Goal: Find specific page/section: Find specific page/section

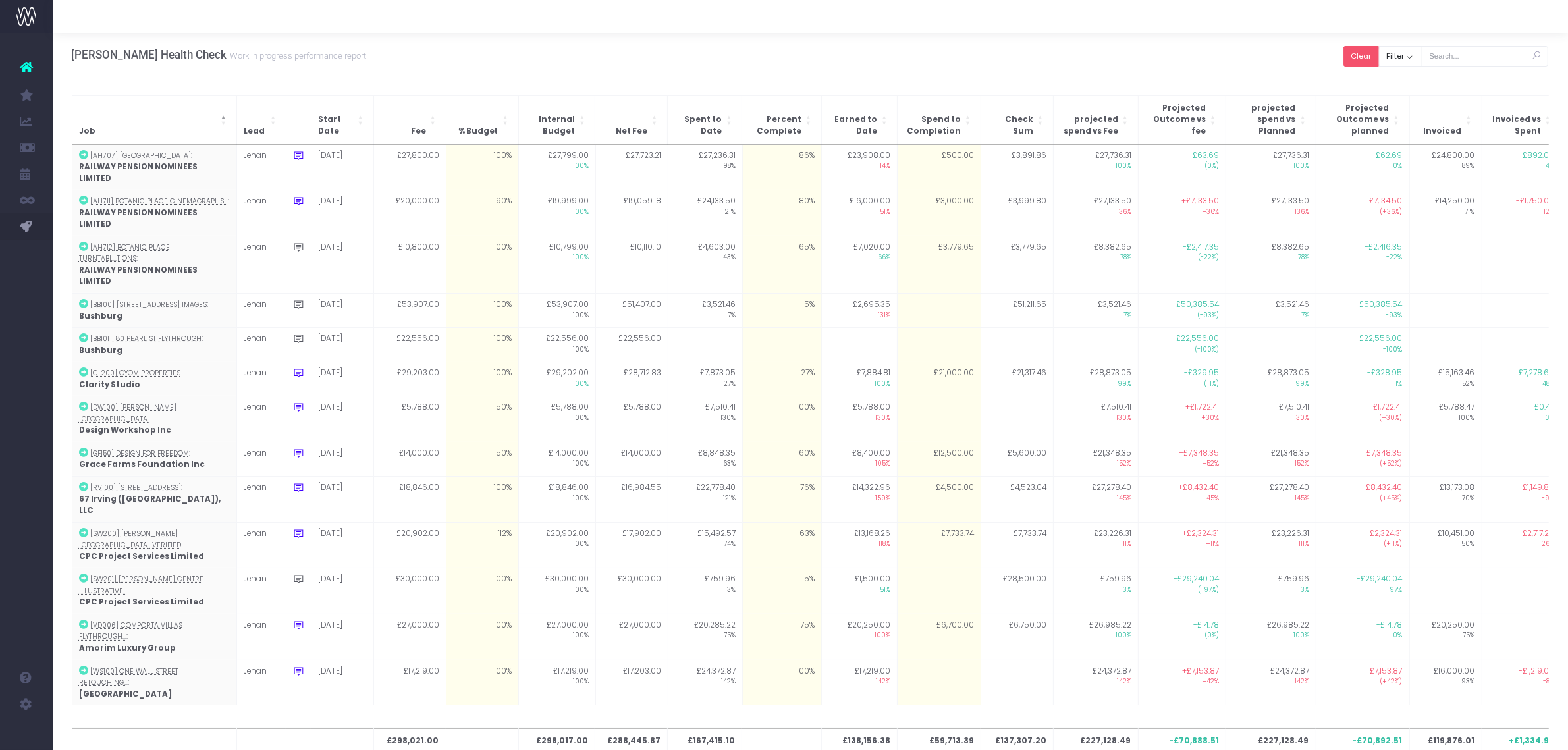
click at [1365, 56] on button "Clear" at bounding box center [1361, 56] width 35 height 20
checkbox input "true"
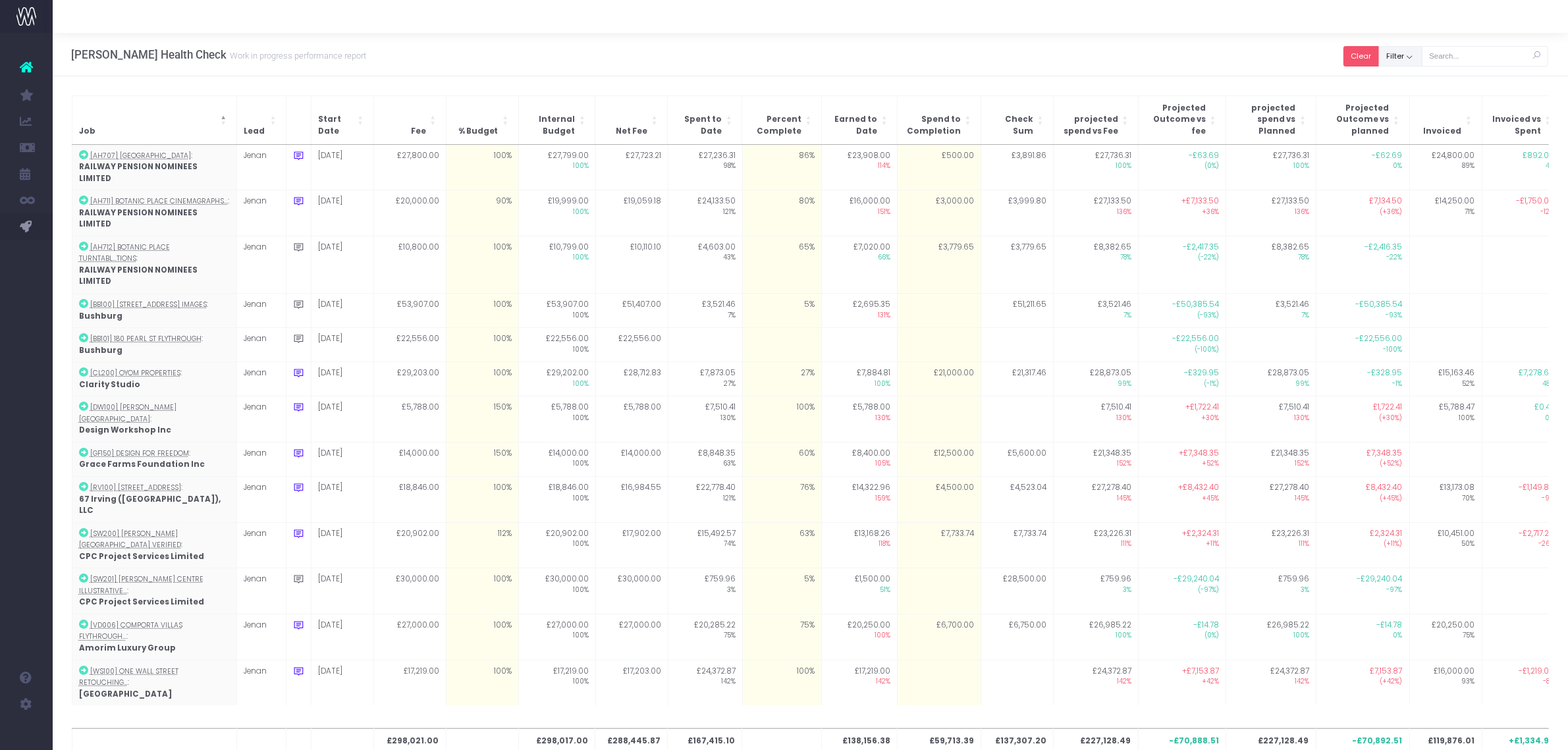
checkbox input "true"
click at [1406, 59] on button "Filter" at bounding box center [1401, 56] width 44 height 20
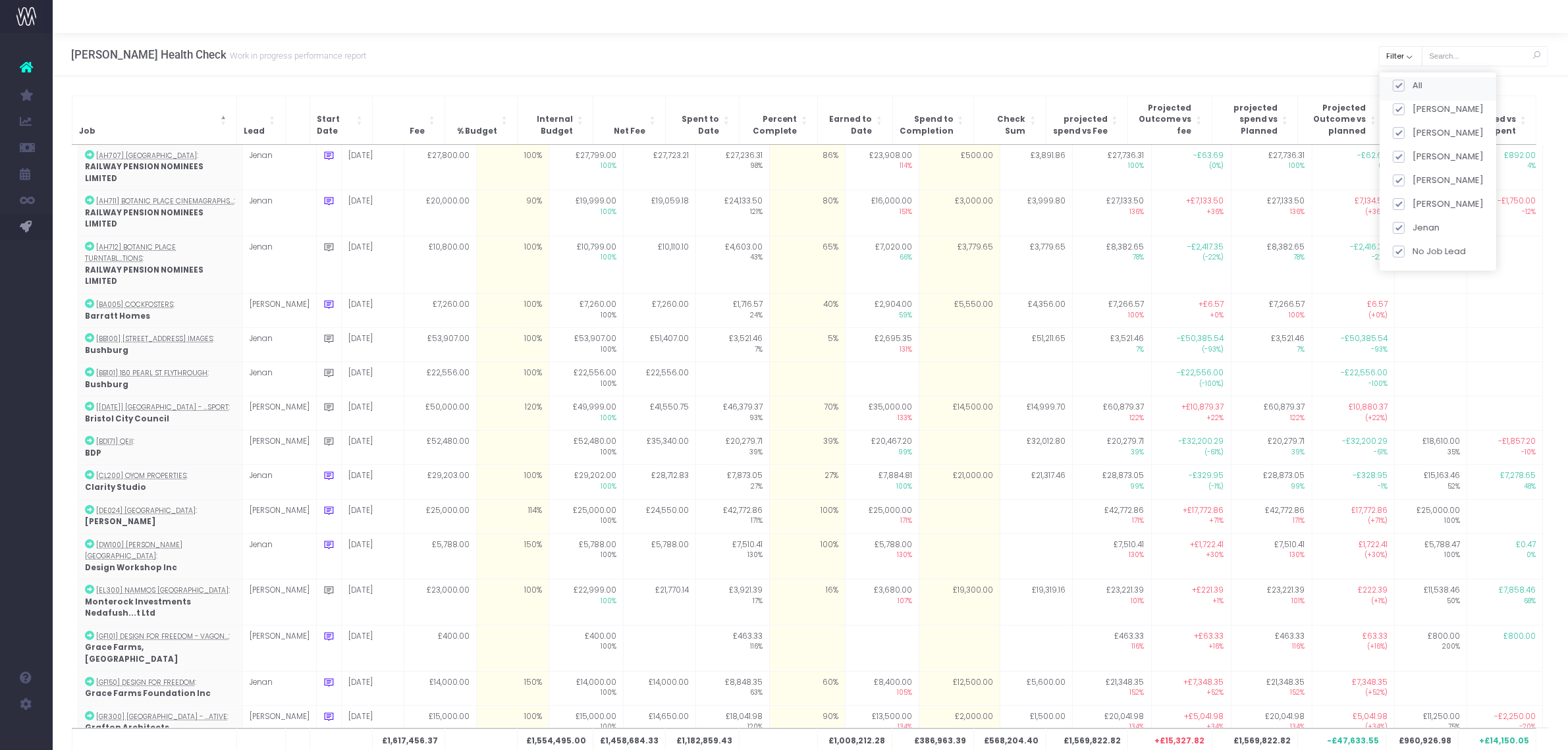
click at [1405, 78] on div "All" at bounding box center [1437, 88] width 117 height 23
click at [1403, 85] on span at bounding box center [1398, 85] width 12 height 12
click at [1412, 85] on input "All" at bounding box center [1416, 83] width 9 height 9
checkbox input "false"
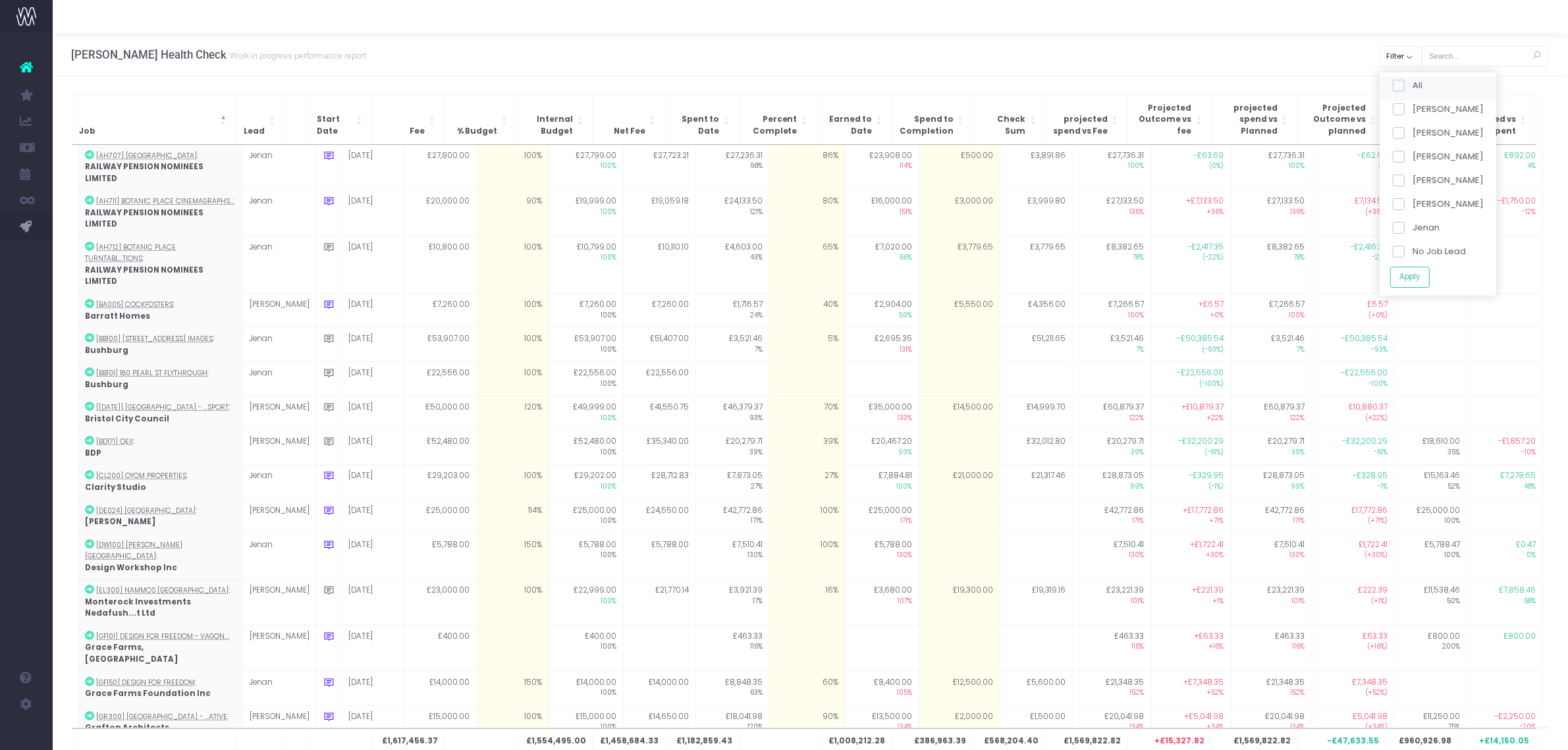
checkbox input "false"
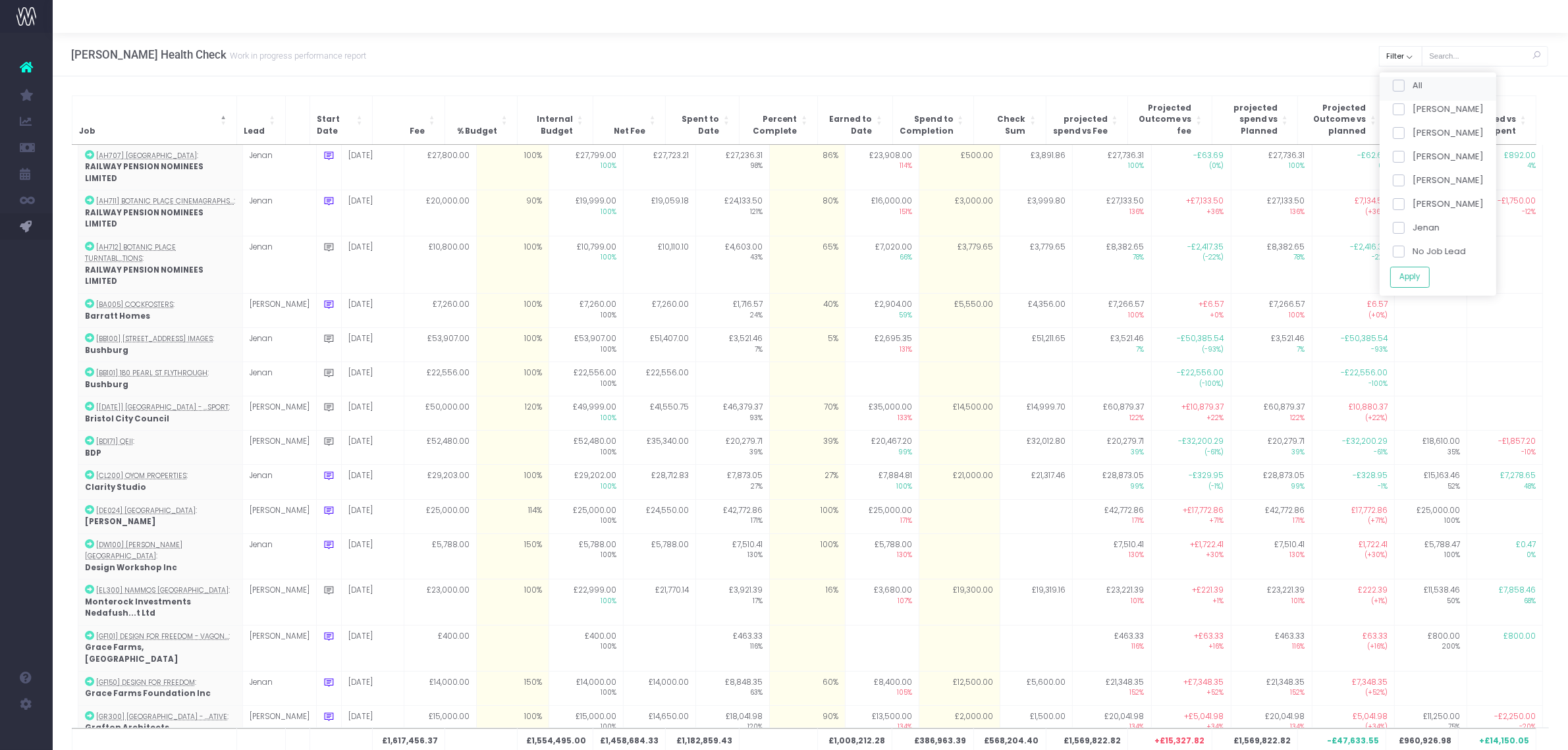
checkbox input "false"
click at [1394, 135] on div "[PERSON_NAME]" at bounding box center [1437, 135] width 117 height 23
click at [1401, 224] on span at bounding box center [1398, 228] width 12 height 12
click at [1412, 224] on input "Jenan" at bounding box center [1416, 225] width 9 height 9
checkbox input "true"
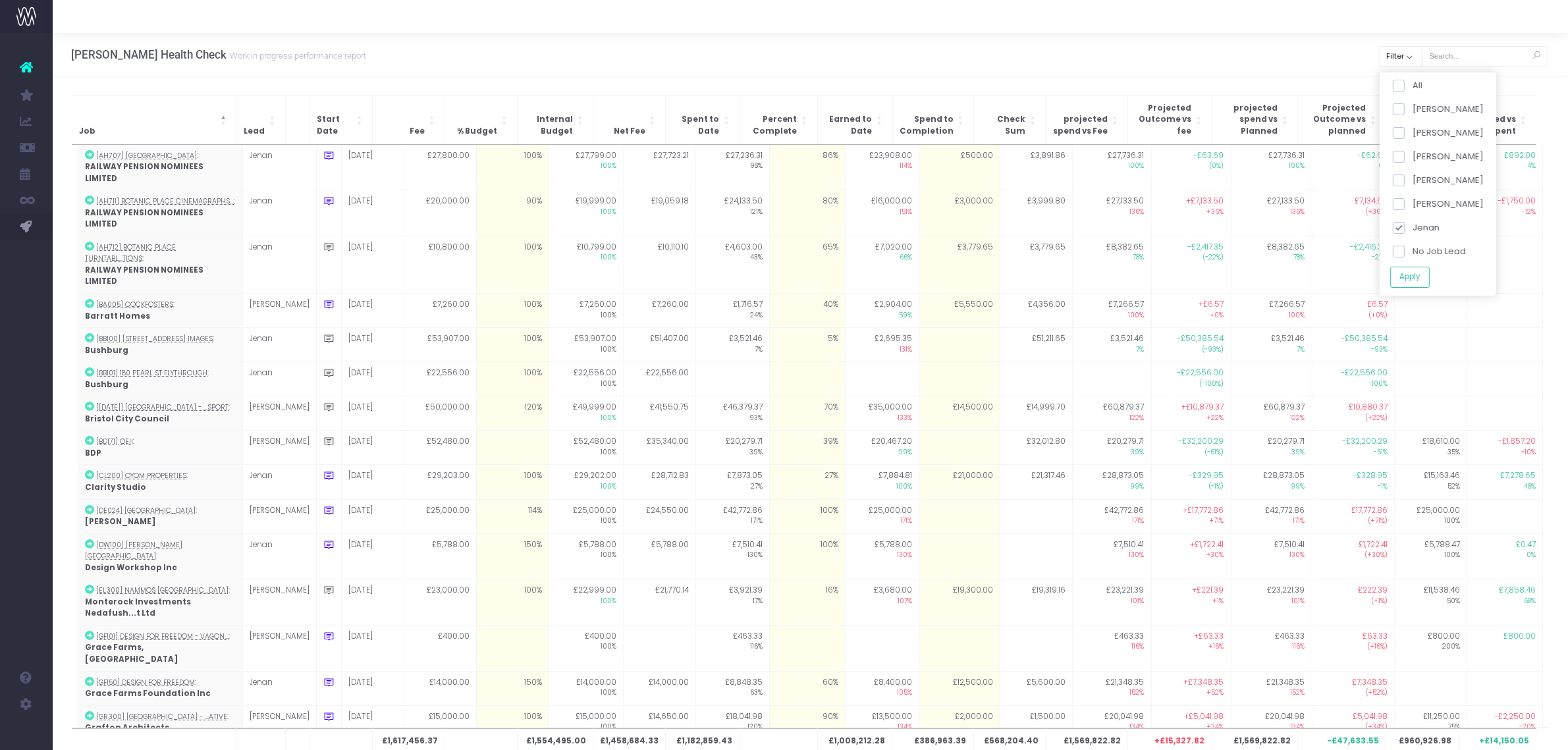
click at [1409, 291] on div "All [PERSON_NAME] [PERSON_NAME] [PERSON_NAME] No Job Lead Apply" at bounding box center [1437, 184] width 117 height 223
click at [1409, 281] on button "Apply" at bounding box center [1409, 277] width 40 height 22
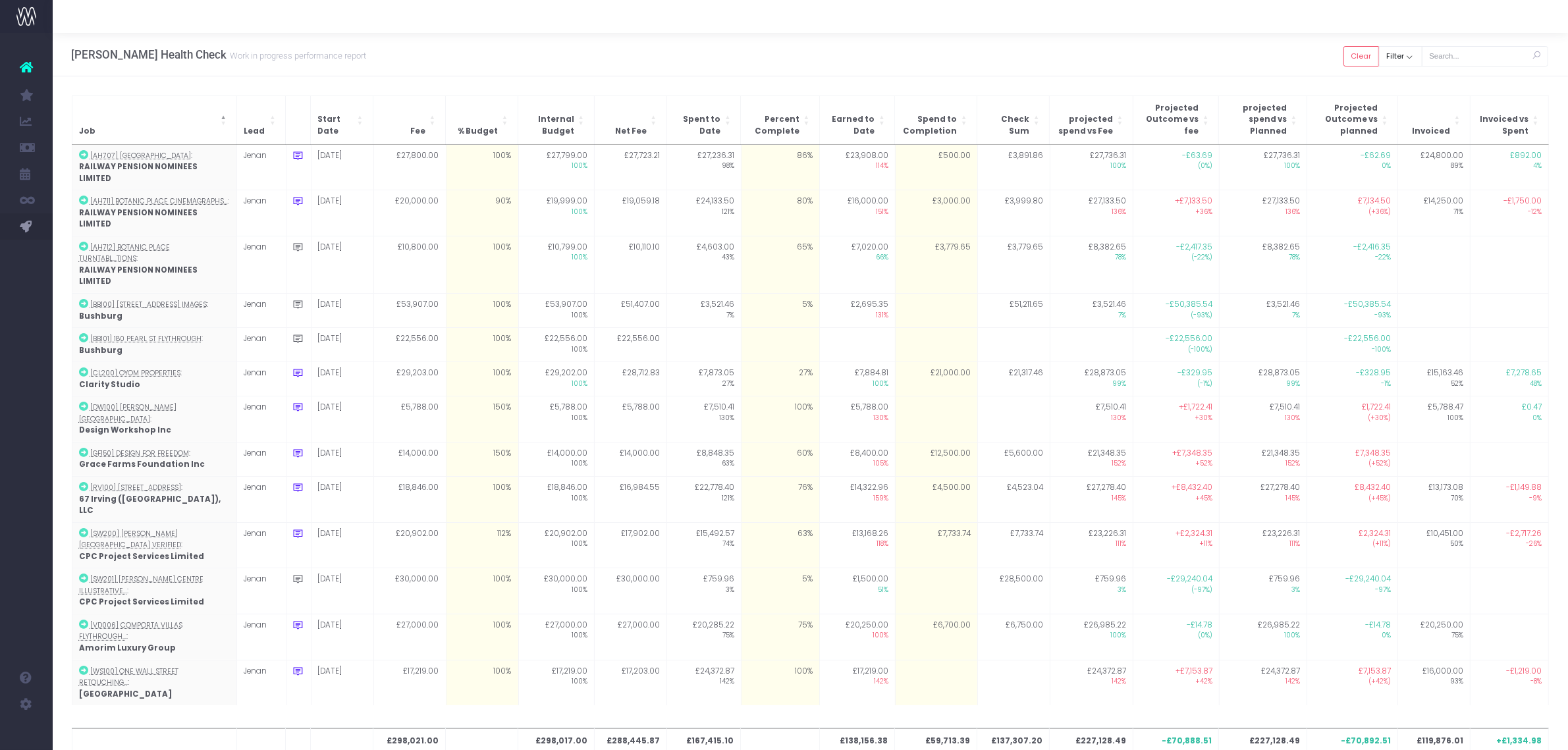
click at [274, 615] on div "£298,021.00 £298,017.00 £288,445.87 £167,415.10 £138,156.38 £59,713.39 £137,307…" at bounding box center [811, 436] width 1478 height 583
click at [1369, 44] on div "Clear Filter All [PERSON_NAME] [PERSON_NAME] [PERSON_NAME] No Job Lead Apply" at bounding box center [1446, 55] width 205 height 31
click at [1352, 52] on button "Clear" at bounding box center [1361, 56] width 35 height 20
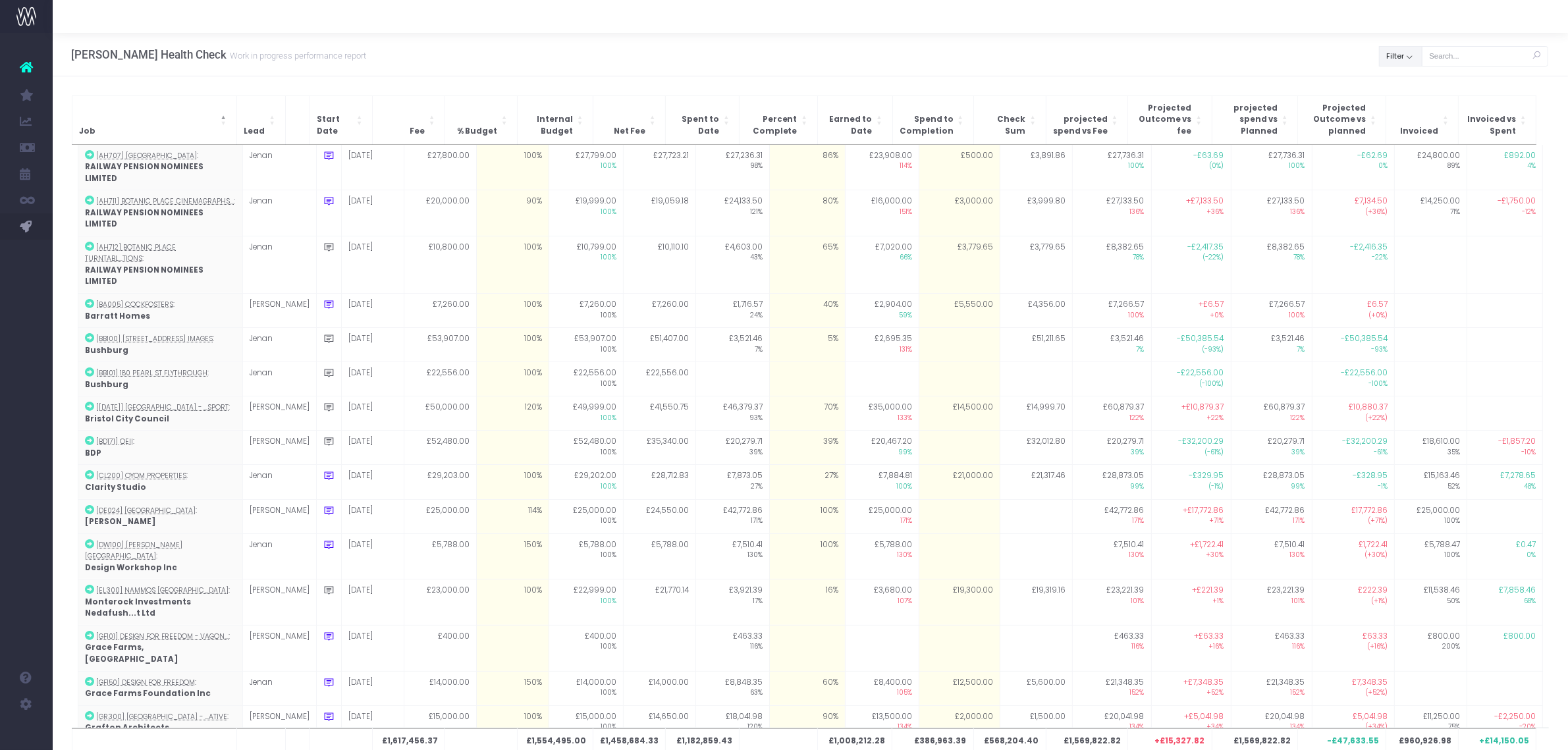
click at [1413, 59] on button "Filter" at bounding box center [1401, 56] width 44 height 20
click at [1404, 86] on span at bounding box center [1398, 85] width 12 height 12
click at [1412, 86] on input "All" at bounding box center [1416, 83] width 9 height 9
checkbox input "false"
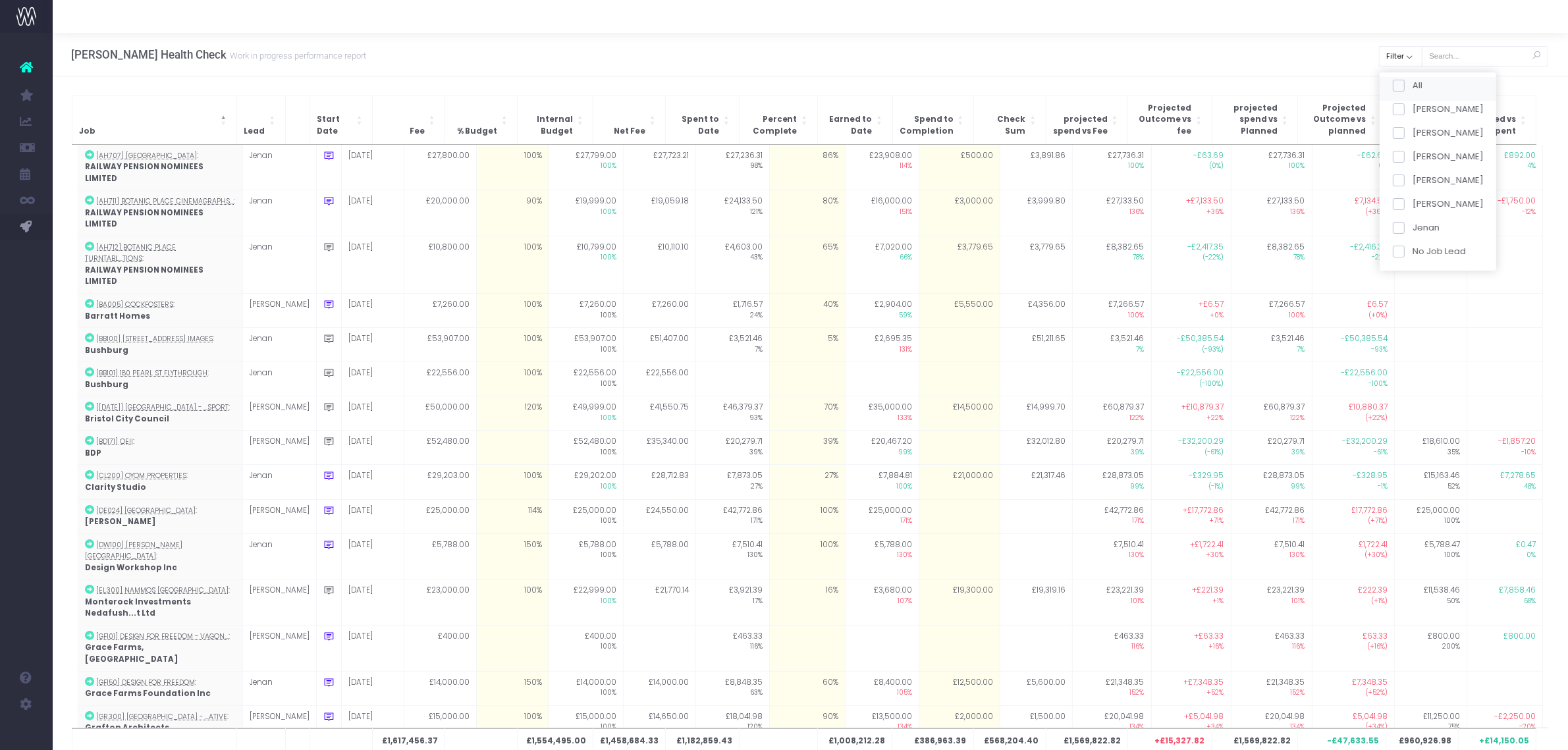
checkbox input "false"
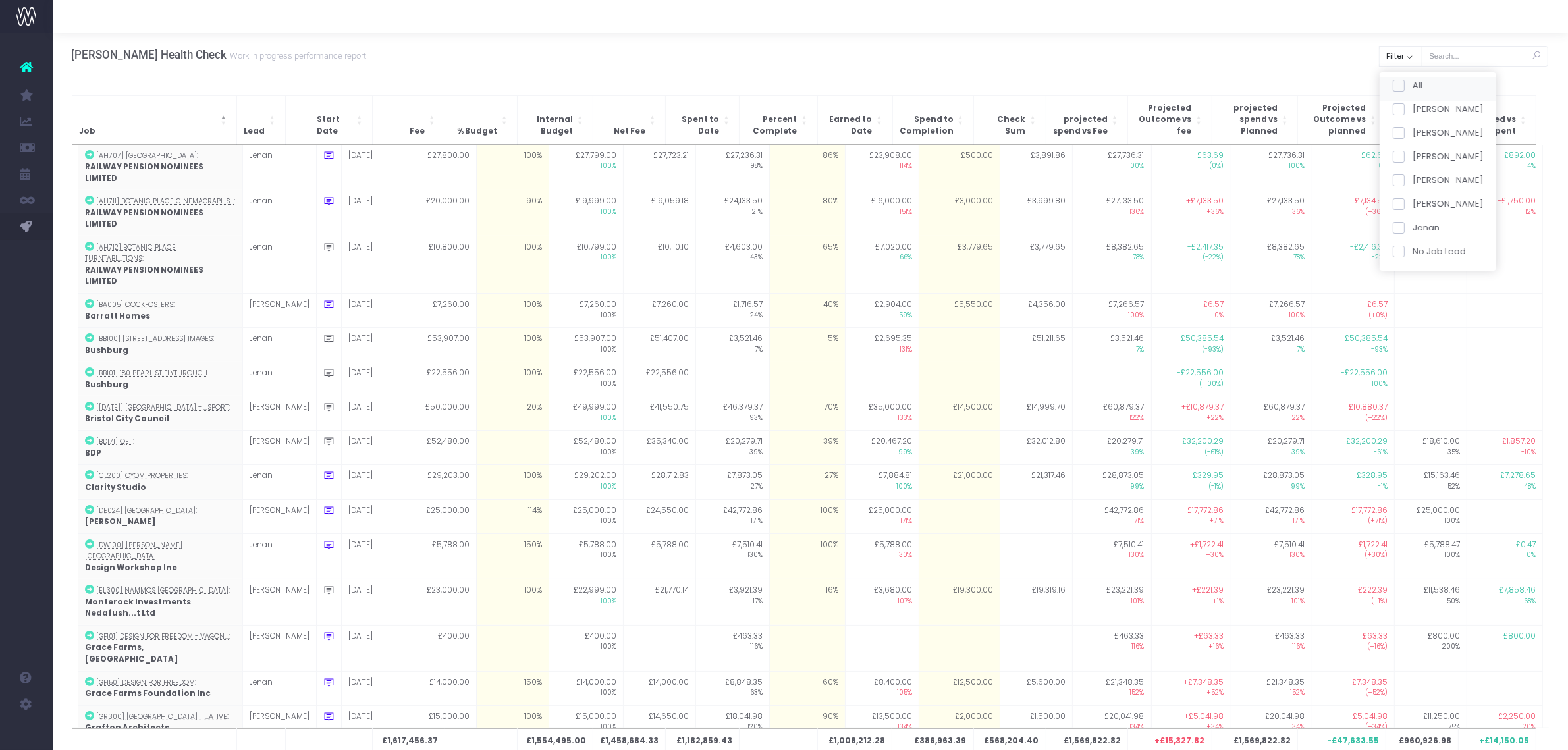
checkbox input "false"
click at [1403, 149] on div "[PERSON_NAME]" at bounding box center [1437, 160] width 117 height 23
click at [1403, 161] on span at bounding box center [1398, 156] width 12 height 12
click at [1412, 159] on input "[PERSON_NAME]" at bounding box center [1416, 154] width 9 height 9
checkbox input "true"
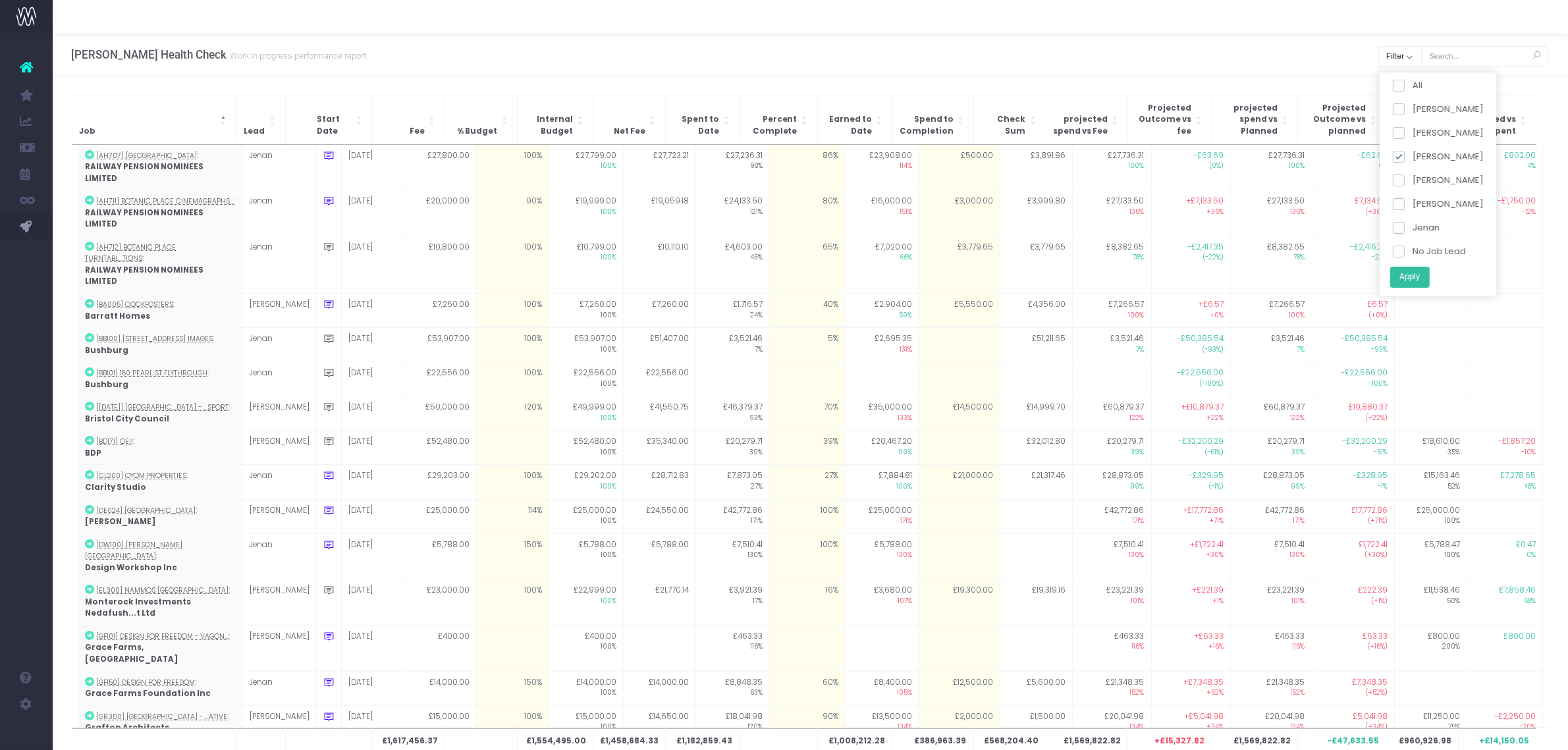
click at [1409, 273] on button "Apply" at bounding box center [1409, 277] width 40 height 22
